Goal: Information Seeking & Learning: Learn about a topic

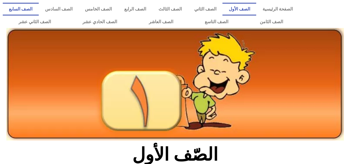
click at [39, 9] on link "الصف السابع" at bounding box center [21, 9] width 36 height 13
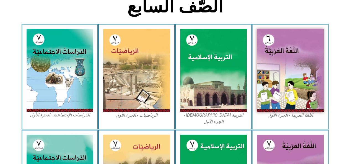
scroll to position [149, 0]
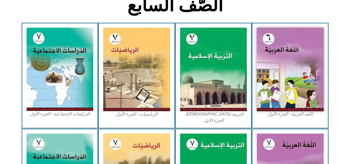
click at [219, 88] on img at bounding box center [213, 69] width 67 height 83
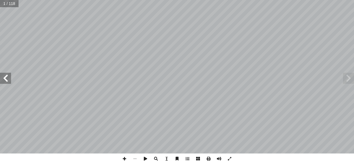
click at [4, 82] on span at bounding box center [5, 78] width 11 height 11
click at [4, 80] on span at bounding box center [5, 78] width 11 height 11
click at [6, 81] on span at bounding box center [5, 78] width 11 height 11
click at [6, 80] on span at bounding box center [5, 78] width 11 height 11
click at [345, 164] on div "4 ط: � نش ة. ّ ة والمدني ّ في الفترتين المكي ُ ة ّ سلامي إ ال� ُ التي واجهتها ا…" at bounding box center [177, 82] width 354 height 164
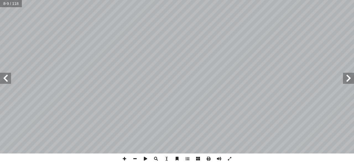
click at [5, 75] on span at bounding box center [5, 78] width 11 height 11
